Goal: Navigation & Orientation: Go to known website

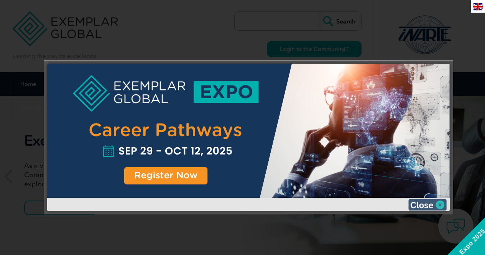
click at [424, 206] on img at bounding box center [427, 204] width 38 height 11
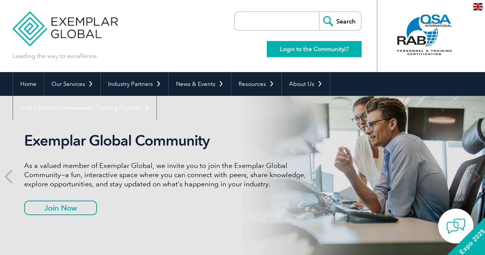
click at [304, 51] on link "Login to the Community" at bounding box center [314, 49] width 95 height 16
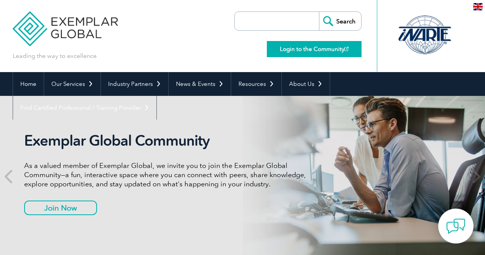
click at [309, 51] on link "Login to the Community" at bounding box center [314, 49] width 95 height 16
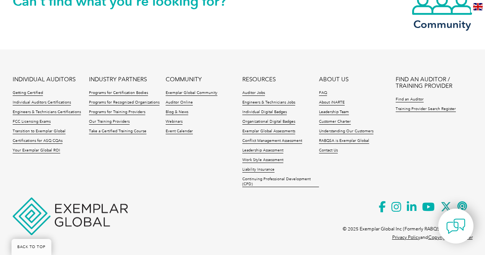
scroll to position [305, 0]
